Goal: Task Accomplishment & Management: Use online tool/utility

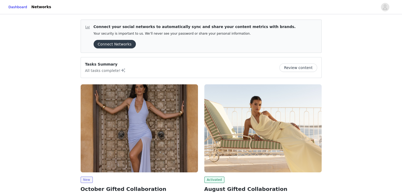
scroll to position [106, 0]
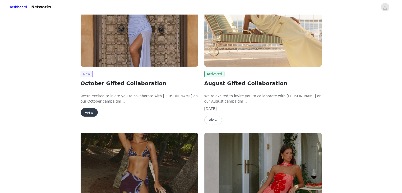
click at [90, 113] on button "View" at bounding box center [89, 112] width 17 height 8
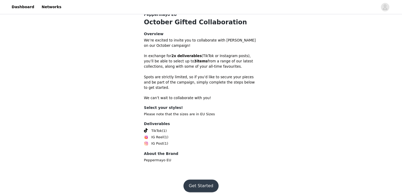
scroll to position [145, 0]
click at [197, 179] on button "Get Started" at bounding box center [200, 185] width 35 height 13
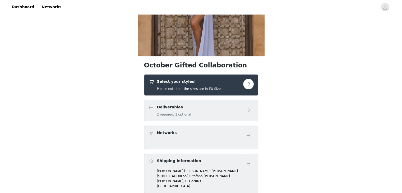
scroll to position [132, 0]
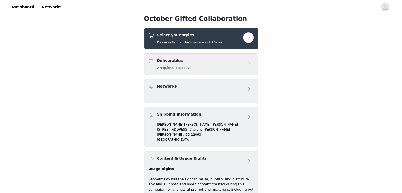
click at [223, 38] on div "Select your styles! Please note that the sizes are in EU Sizes" at bounding box center [196, 38] width 95 height 12
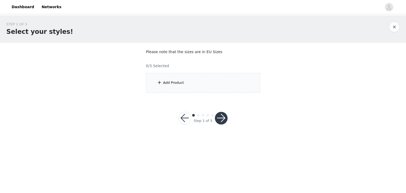
click at [159, 84] on span at bounding box center [159, 82] width 5 height 6
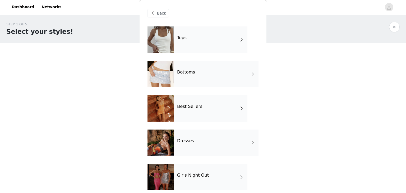
click at [206, 111] on div "Best Sellers" at bounding box center [210, 108] width 73 height 26
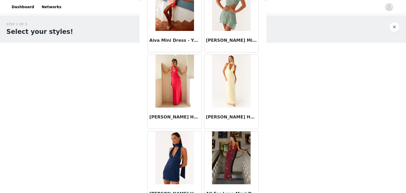
scroll to position [264, 0]
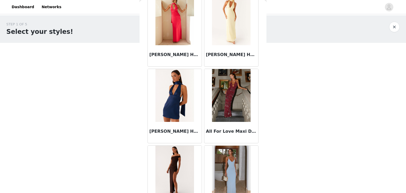
click at [233, 108] on img at bounding box center [231, 95] width 38 height 53
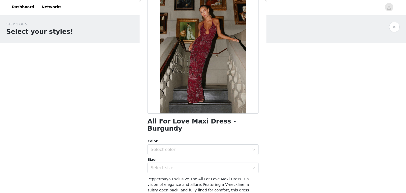
scroll to position [79, 0]
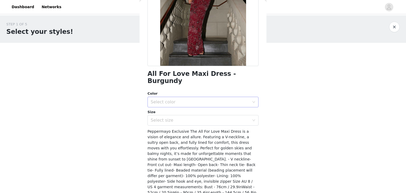
click at [175, 99] on div "Select color" at bounding box center [200, 101] width 99 height 5
click at [169, 107] on li "Burgundy" at bounding box center [201, 106] width 107 height 8
click at [171, 118] on div "Select size" at bounding box center [200, 120] width 99 height 5
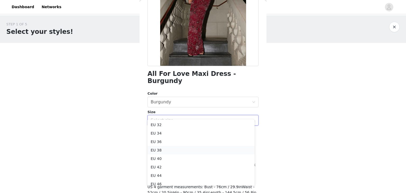
click at [171, 149] on li "EU 38" at bounding box center [201, 150] width 107 height 8
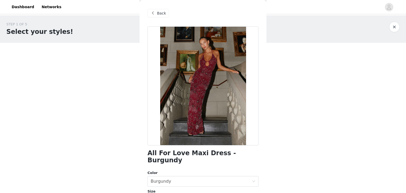
scroll to position [97, 0]
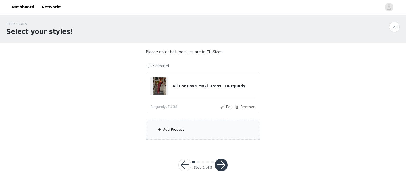
click at [162, 128] on div "Add Product" at bounding box center [203, 130] width 114 height 20
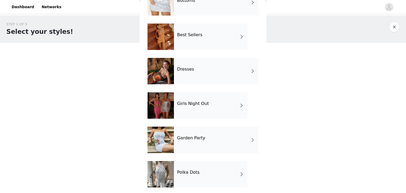
scroll to position [74, 0]
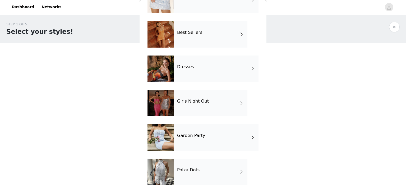
click at [186, 100] on h4 "Girls Night Out" at bounding box center [193, 101] width 32 height 5
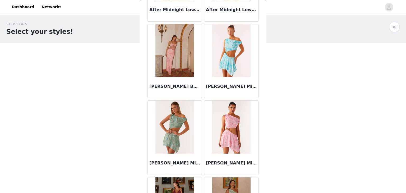
scroll to position [211, 0]
